Goal: Information Seeking & Learning: Learn about a topic

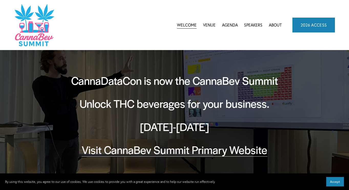
click at [248, 25] on link "Speakers" at bounding box center [253, 25] width 18 height 8
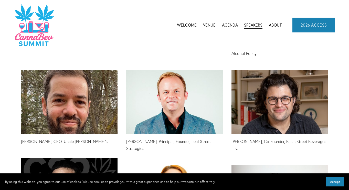
scroll to position [1270, 0]
